Goal: Find specific page/section: Find specific page/section

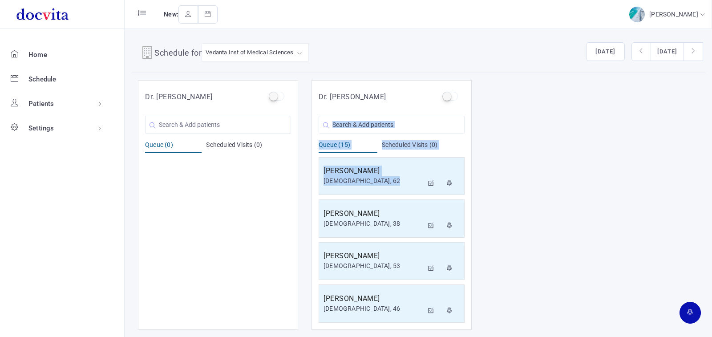
scroll to position [25, 0]
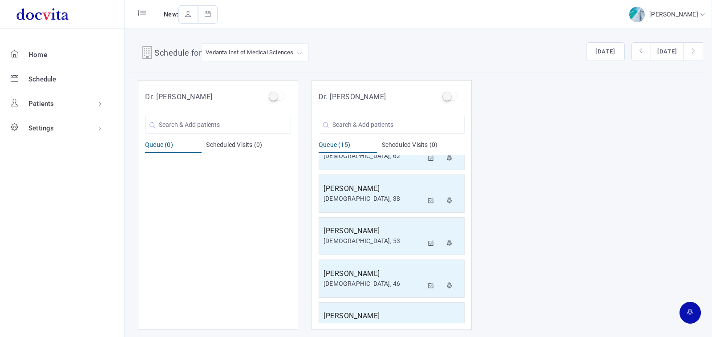
click at [277, 172] on div at bounding box center [218, 239] width 146 height 168
click at [51, 102] on span "Patients" at bounding box center [41, 104] width 26 height 8
click at [51, 125] on link "All Patients" at bounding box center [73, 126] width 102 height 18
click at [48, 126] on link "All Patients" at bounding box center [73, 126] width 102 height 18
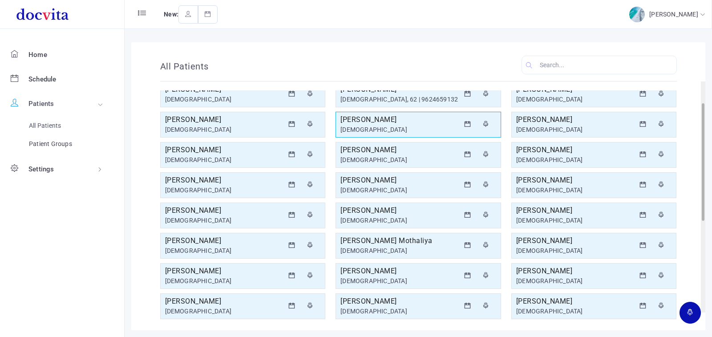
scroll to position [43, 0]
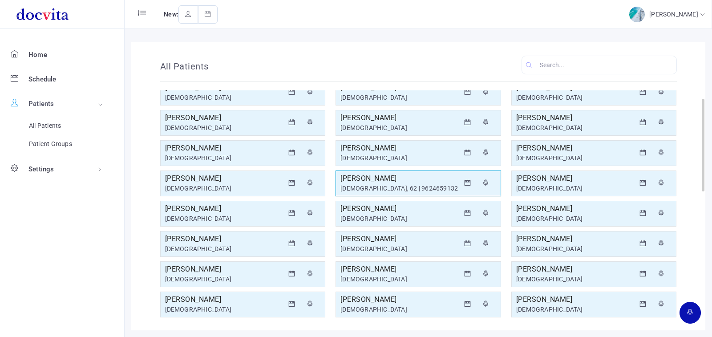
click at [417, 184] on div "[DEMOGRAPHIC_DATA], 62 | 9624659132" at bounding box center [399, 188] width 119 height 9
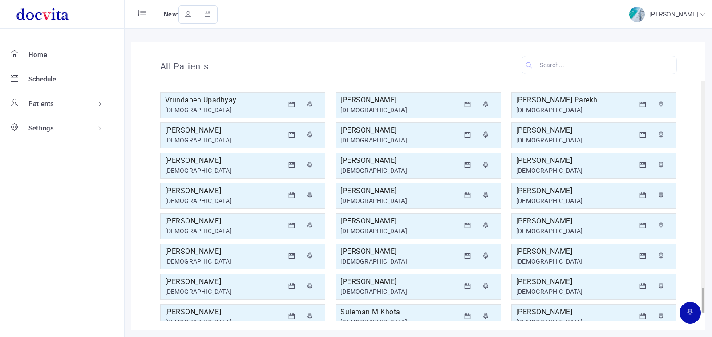
scroll to position [1947, 0]
click at [545, 63] on input "text" at bounding box center [598, 65] width 155 height 19
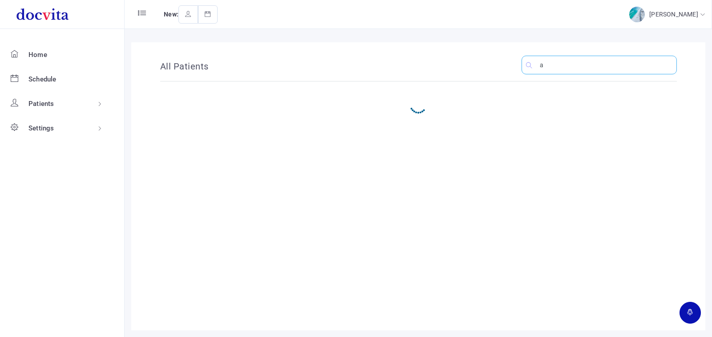
scroll to position [0, 0]
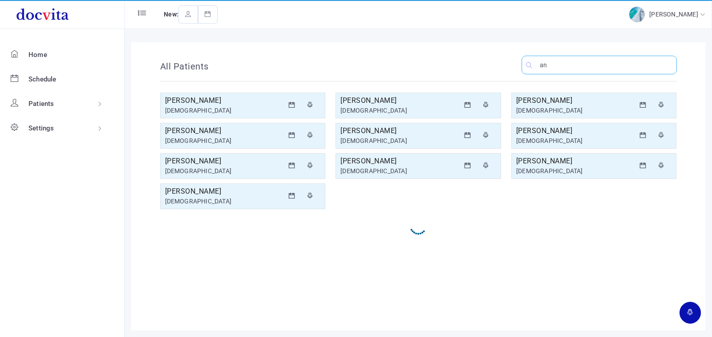
type input "a"
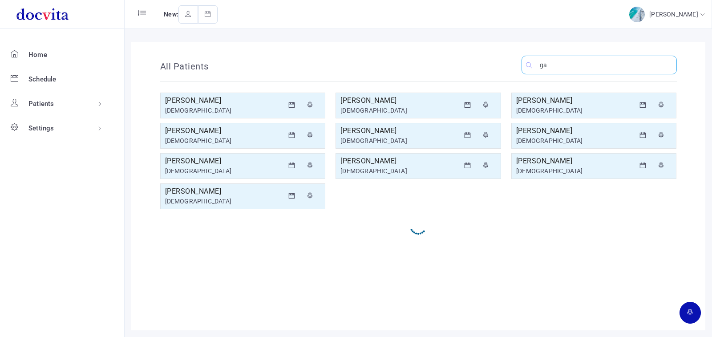
type input "g"
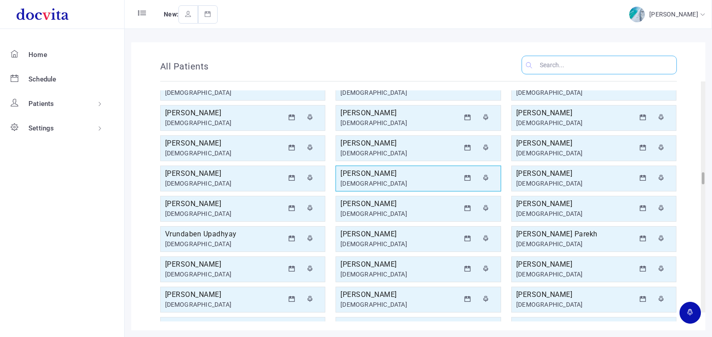
scroll to position [1734, 0]
